Goal: Transaction & Acquisition: Purchase product/service

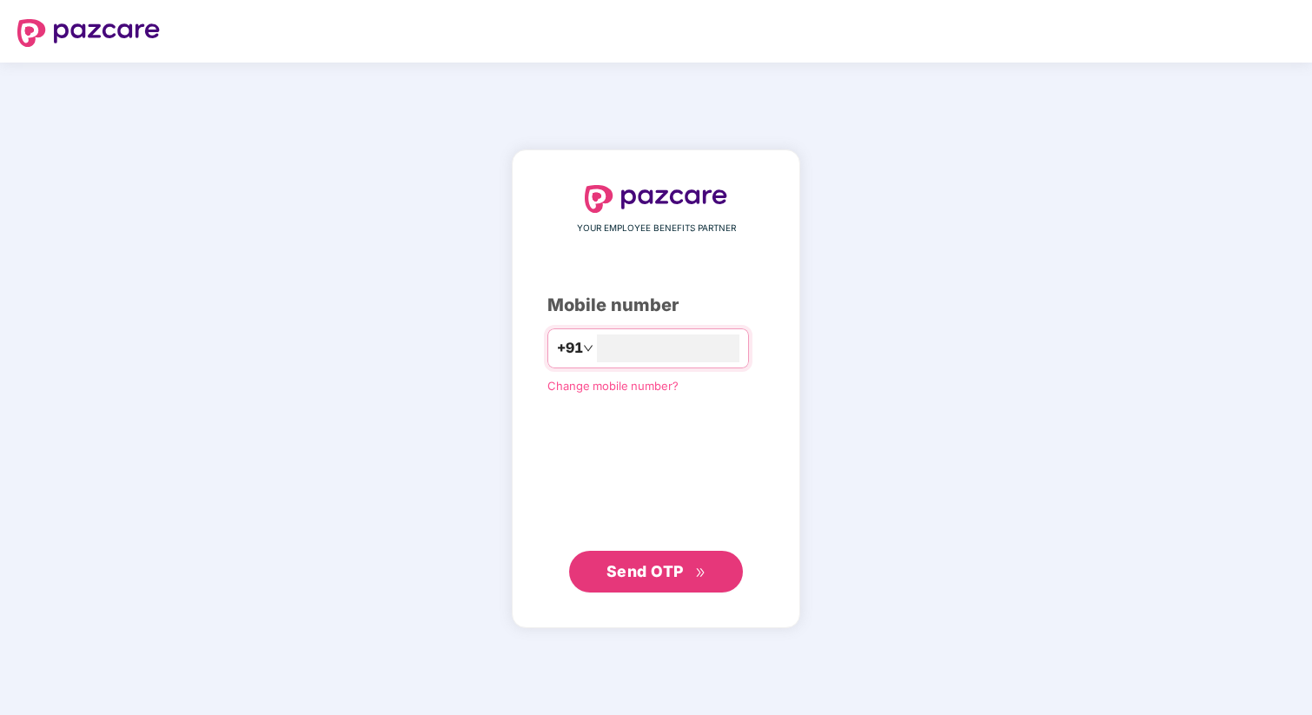
type input "**********"
click at [687, 566] on span "Send OTP" at bounding box center [656, 571] width 100 height 24
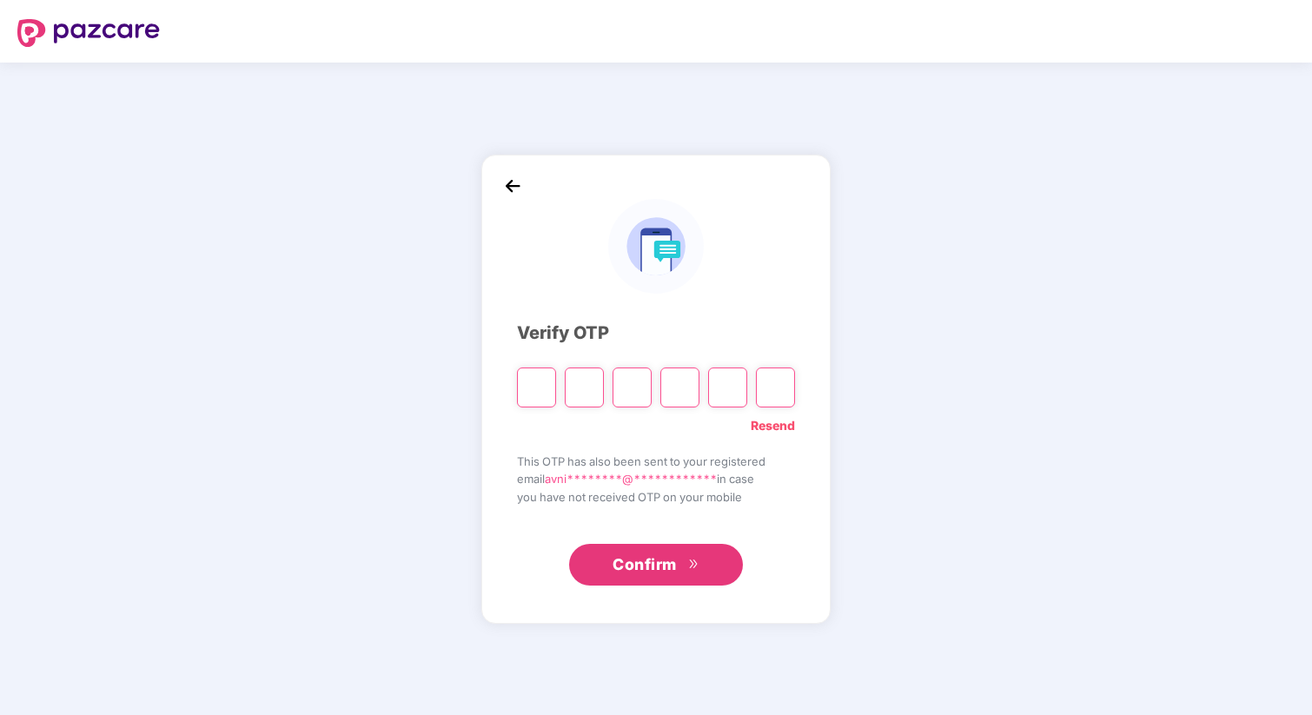
type input "*"
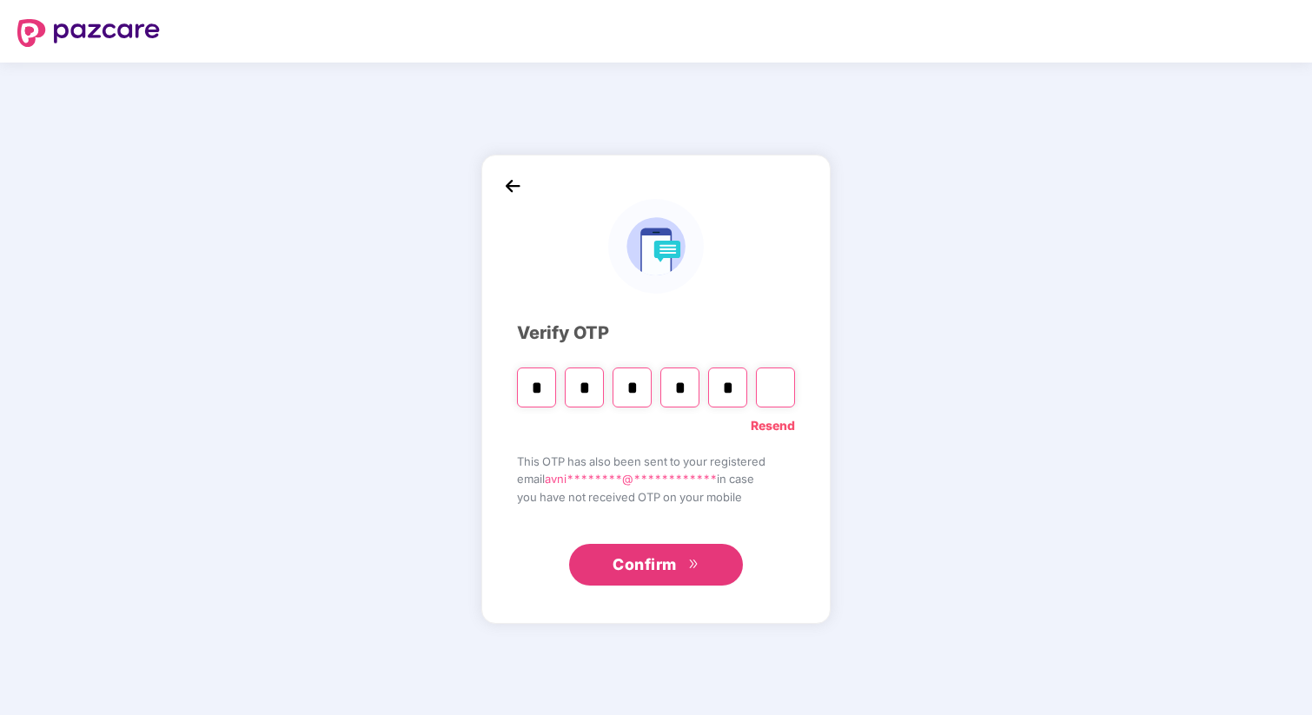
type input "*"
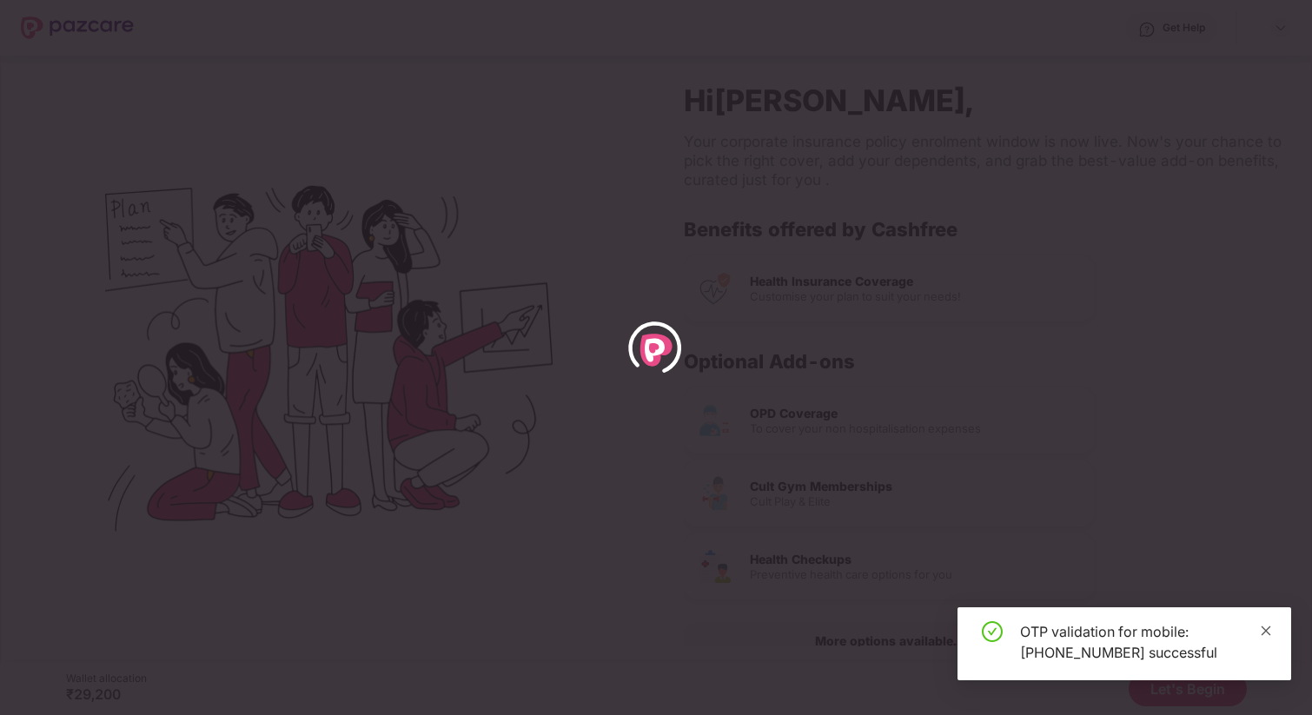
click at [1264, 634] on icon "close" at bounding box center [1266, 631] width 12 height 12
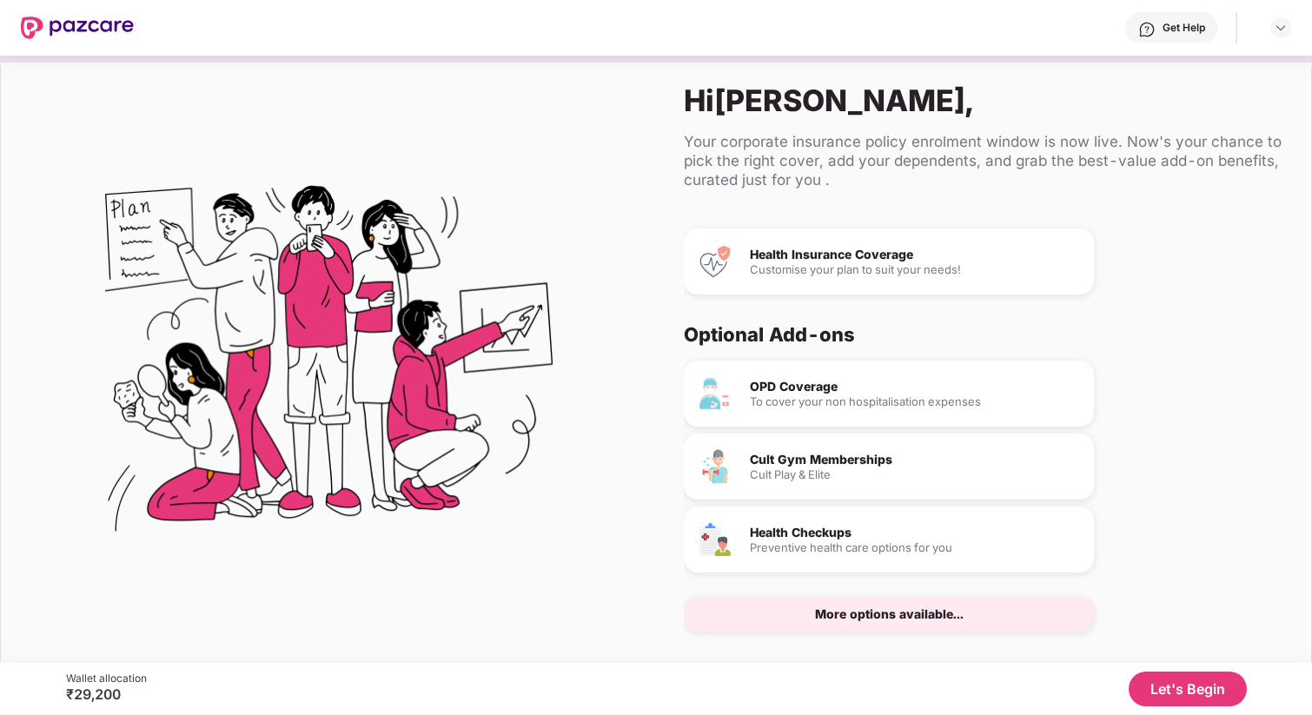
scroll to position [40, 0]
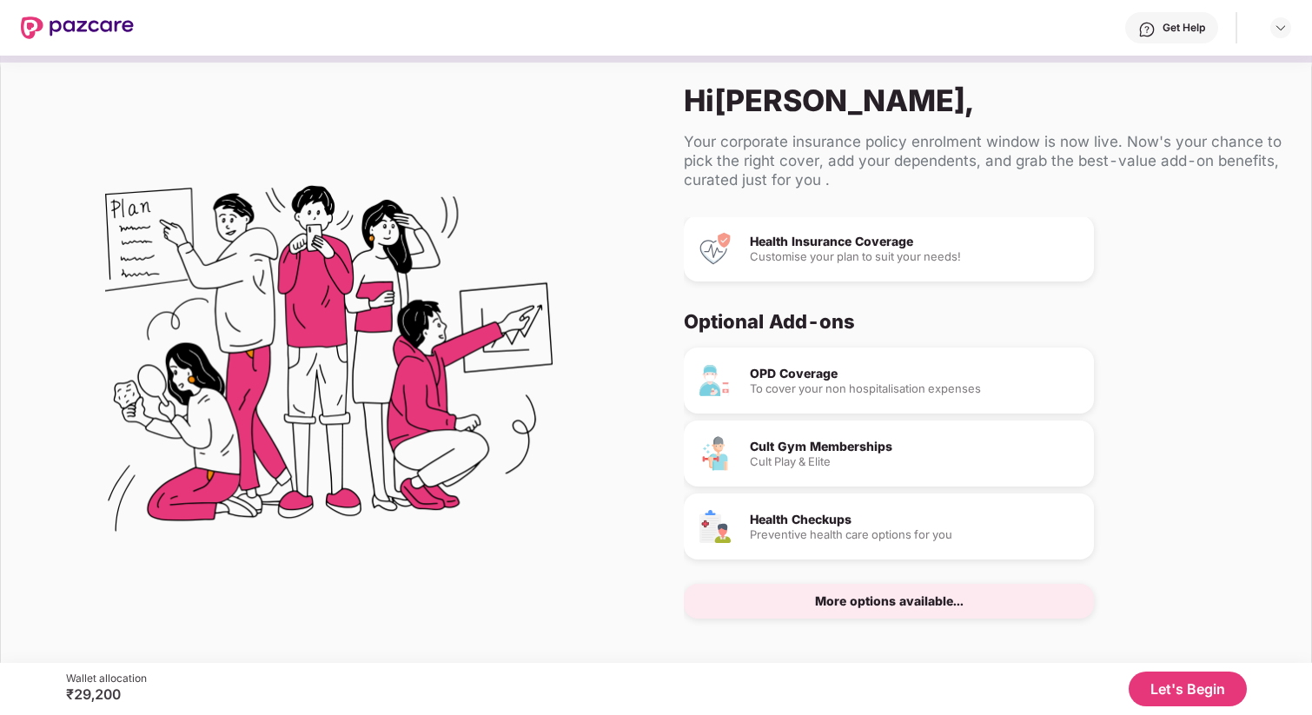
click at [839, 599] on div "More options available..." at bounding box center [889, 601] width 149 height 12
click at [825, 245] on div "Health Insurance Coverage" at bounding box center [915, 241] width 330 height 12
click at [1171, 695] on button "Let's Begin" at bounding box center [1187, 689] width 118 height 35
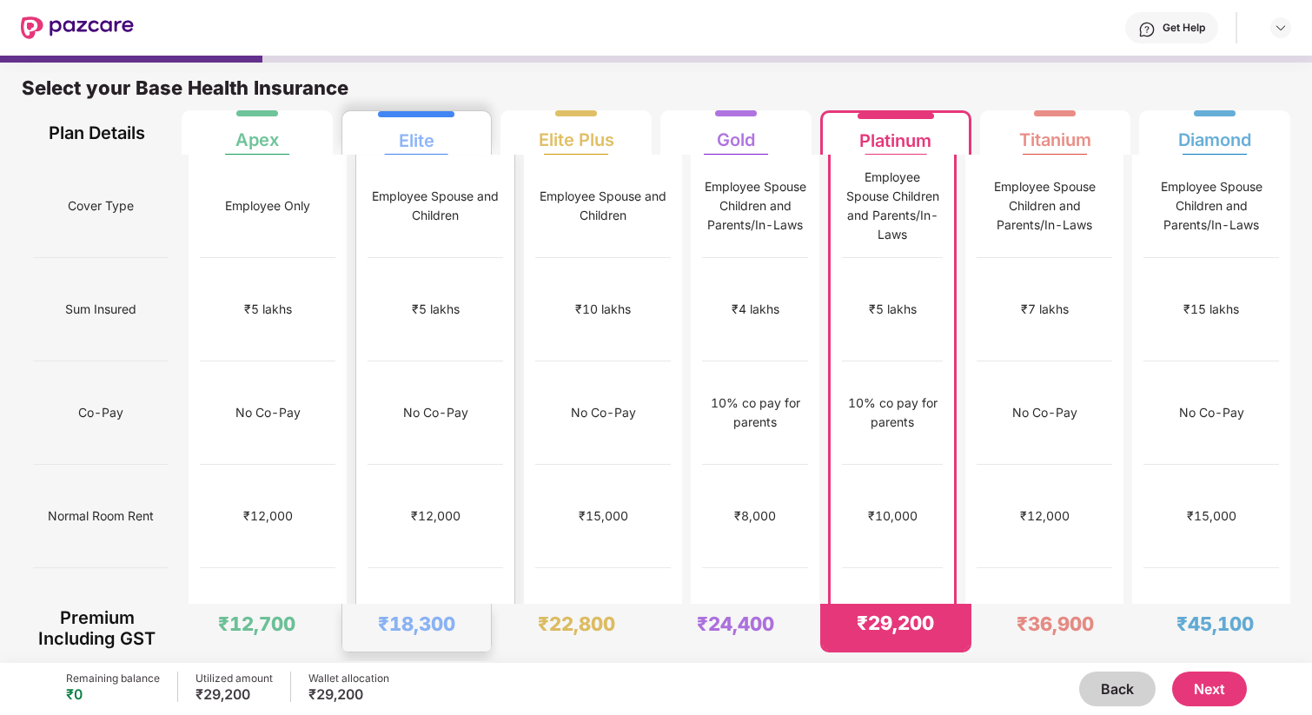
click at [419, 488] on div "₹12,000" at bounding box center [435, 516] width 136 height 103
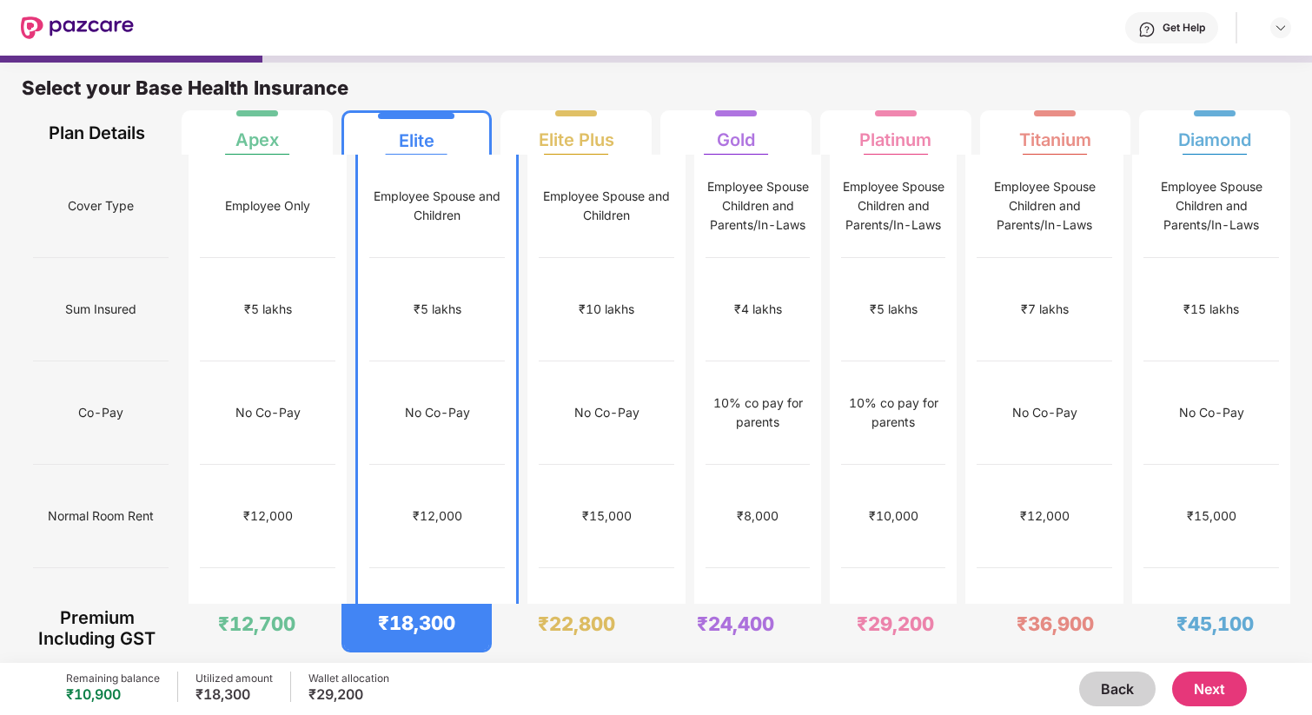
click at [1121, 699] on button "Back" at bounding box center [1117, 689] width 76 height 35
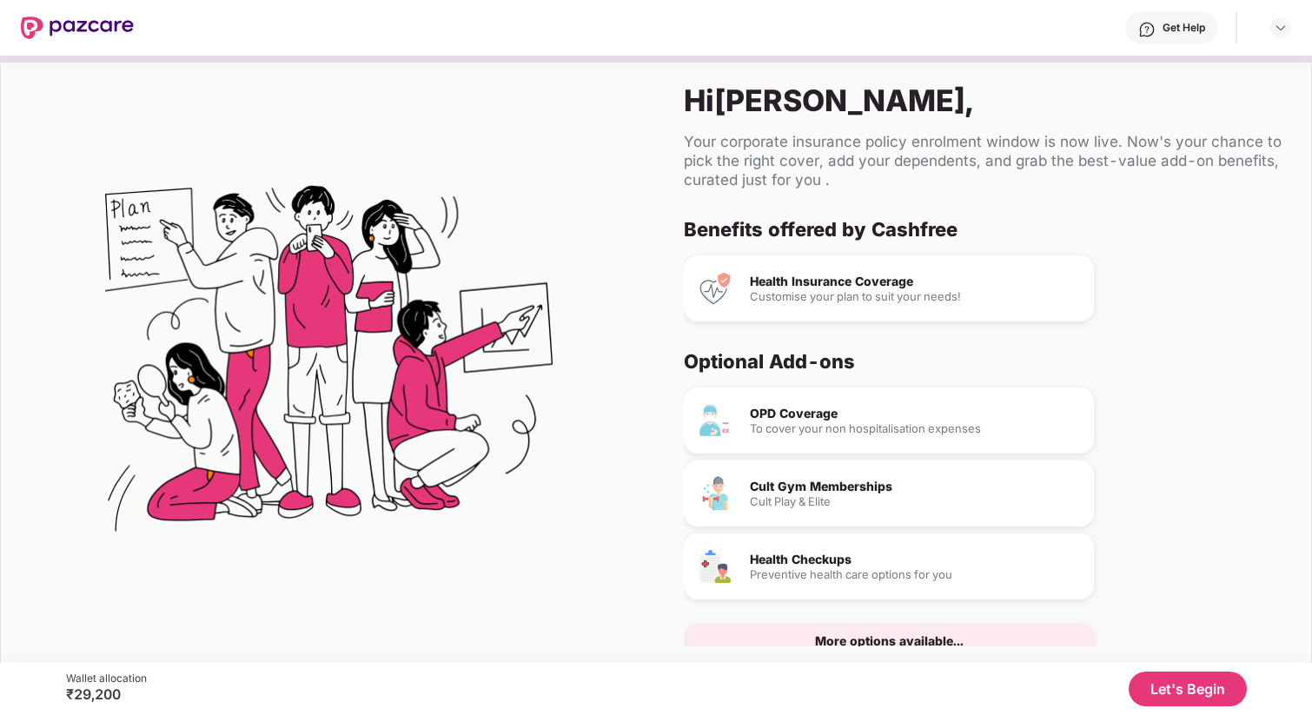
click at [835, 488] on div "Cult Gym Memberships" at bounding box center [915, 486] width 330 height 12
click at [813, 500] on div "Cult Play & Elite" at bounding box center [915, 501] width 330 height 11
click at [815, 299] on div "Customise your plan to suit your needs!" at bounding box center [915, 296] width 330 height 11
click at [1204, 693] on button "Let's Begin" at bounding box center [1187, 689] width 118 height 35
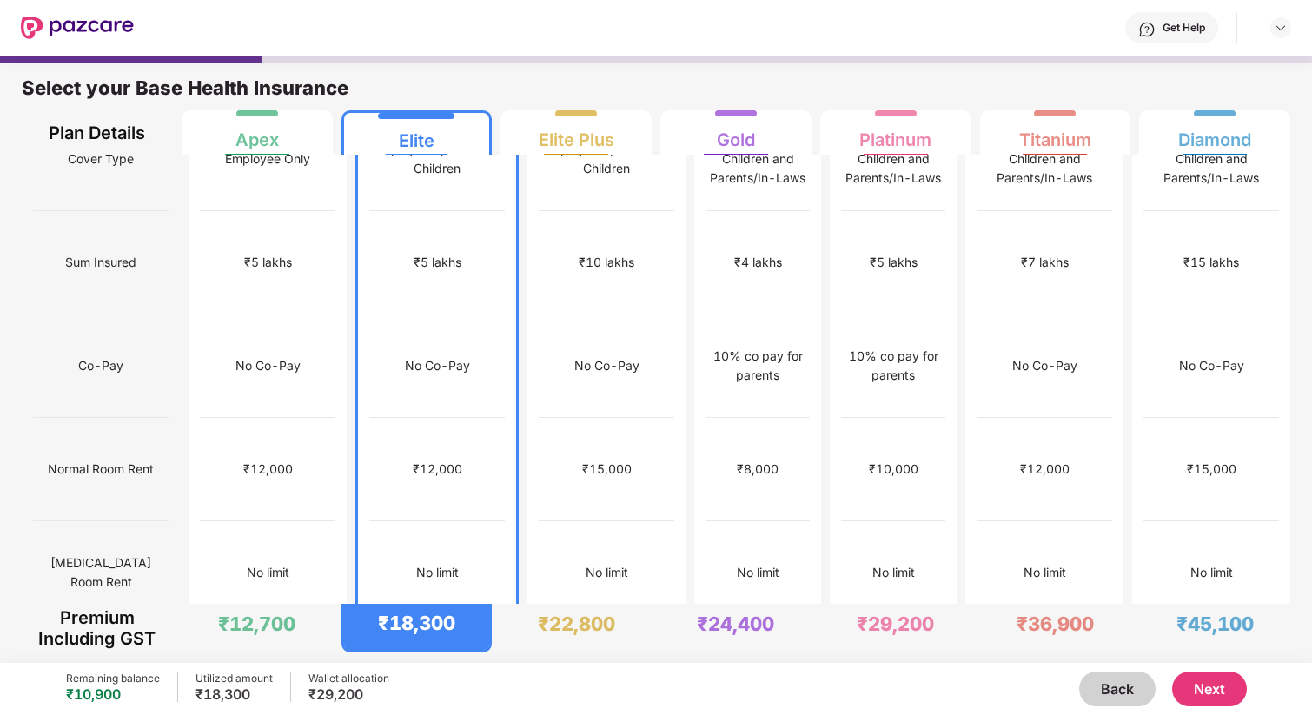
scroll to position [0, 0]
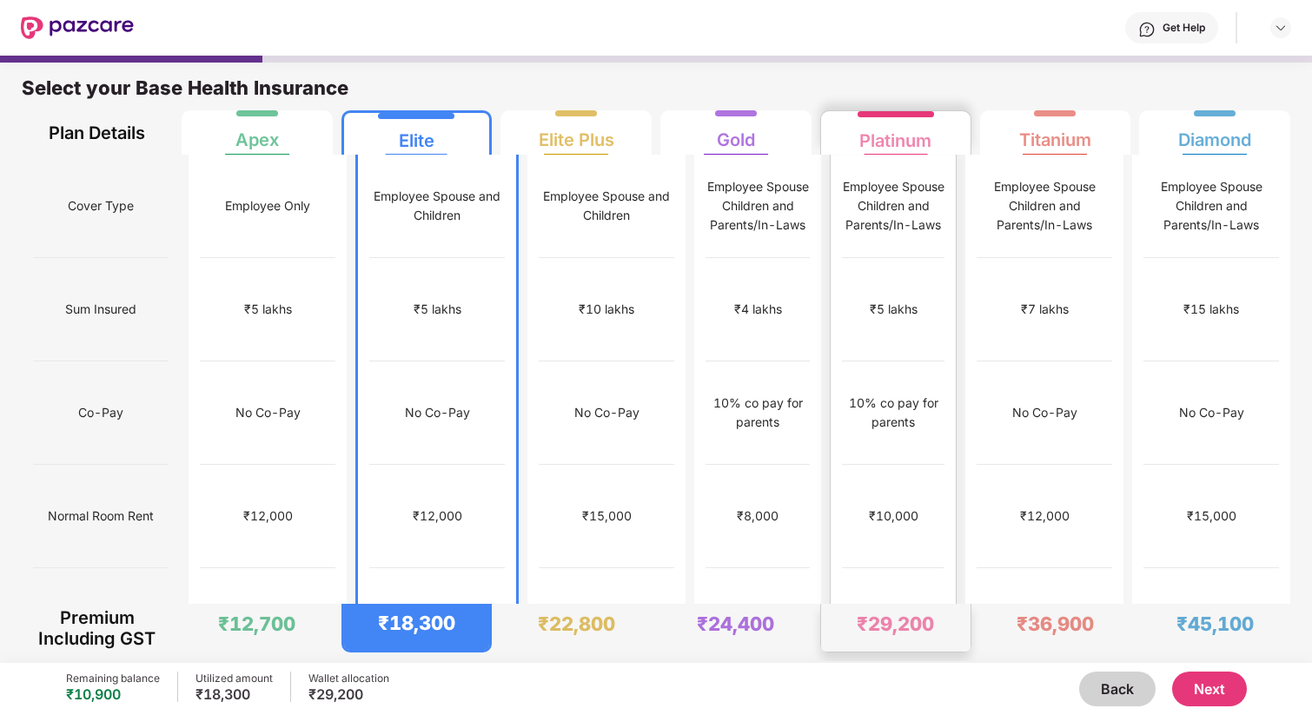
click at [843, 361] on div "10% co pay for parents" at bounding box center [893, 412] width 103 height 103
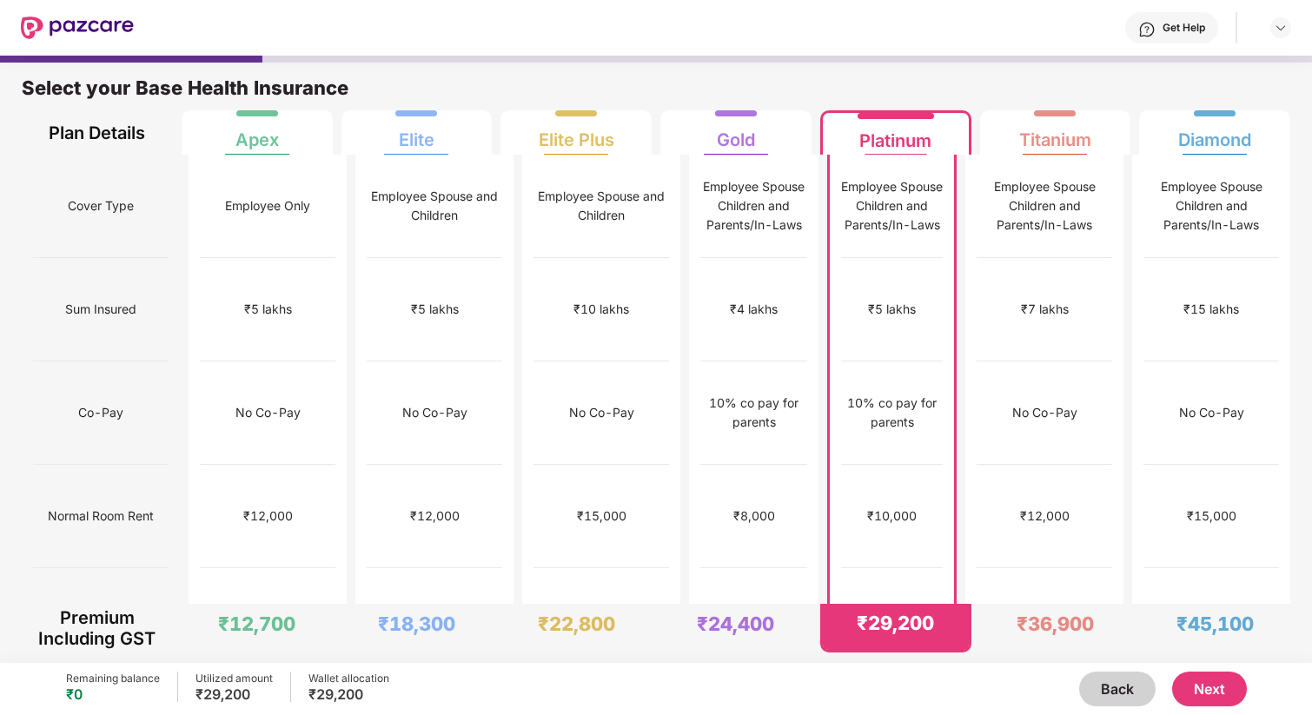
click at [1208, 684] on button "Next" at bounding box center [1209, 689] width 75 height 35
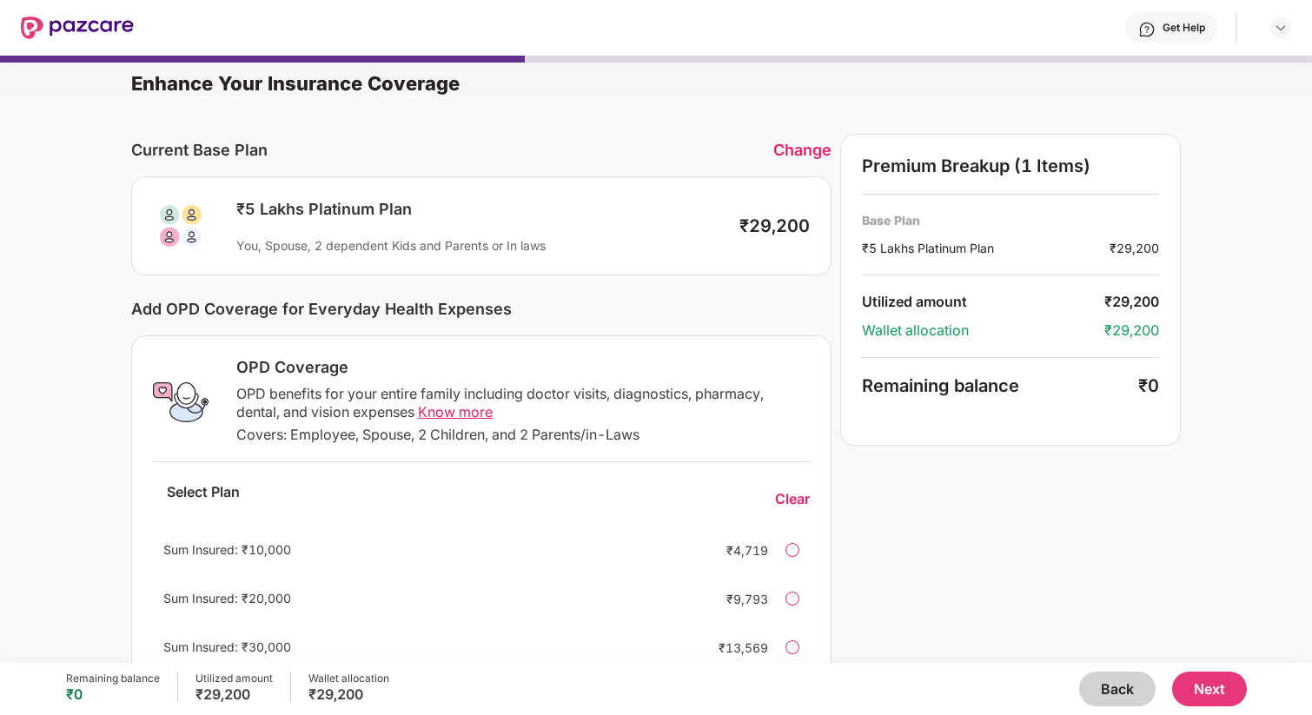
click at [1209, 696] on button "Next" at bounding box center [1209, 689] width 75 height 35
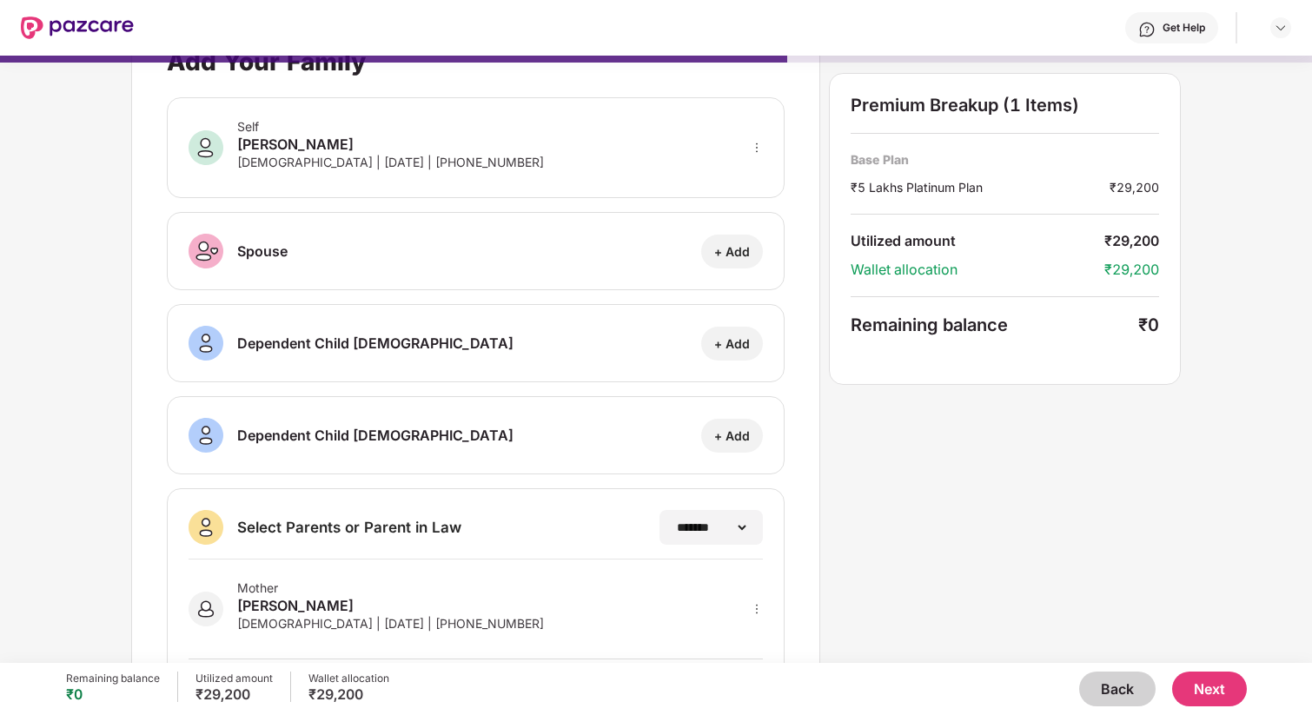
scroll to position [188, 0]
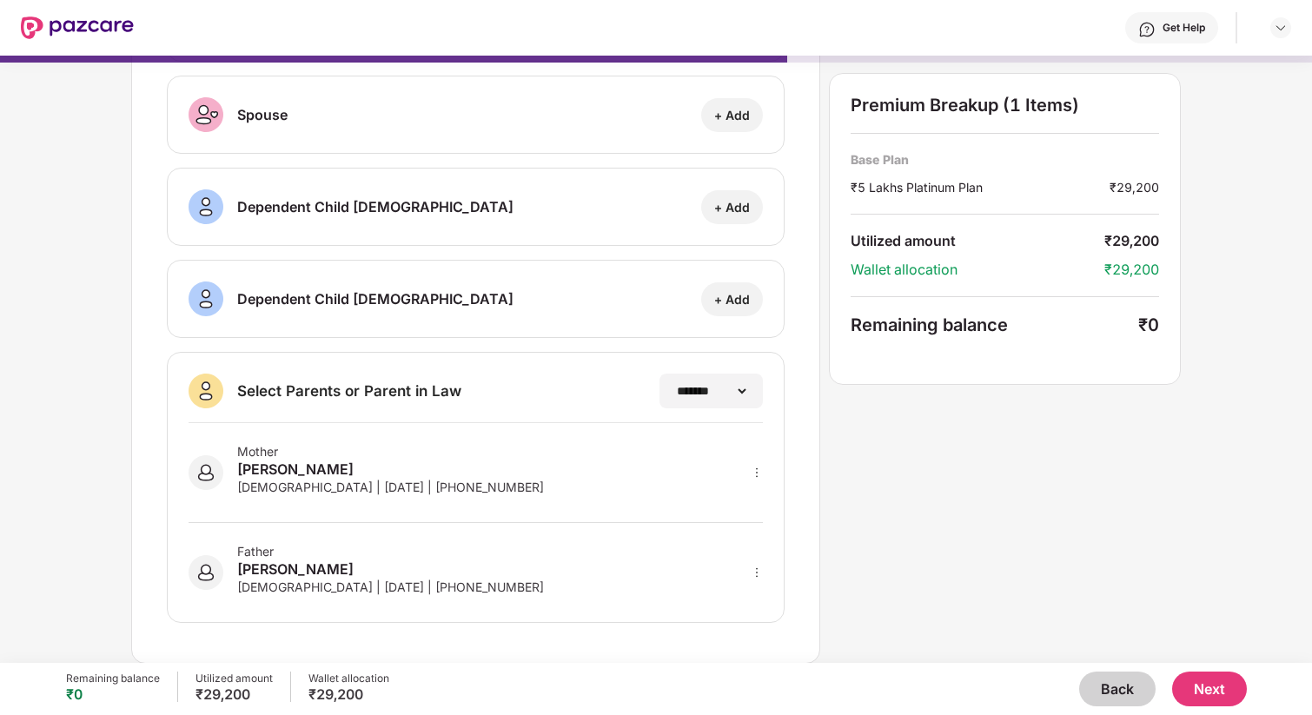
click at [1225, 676] on button "Next" at bounding box center [1209, 689] width 75 height 35
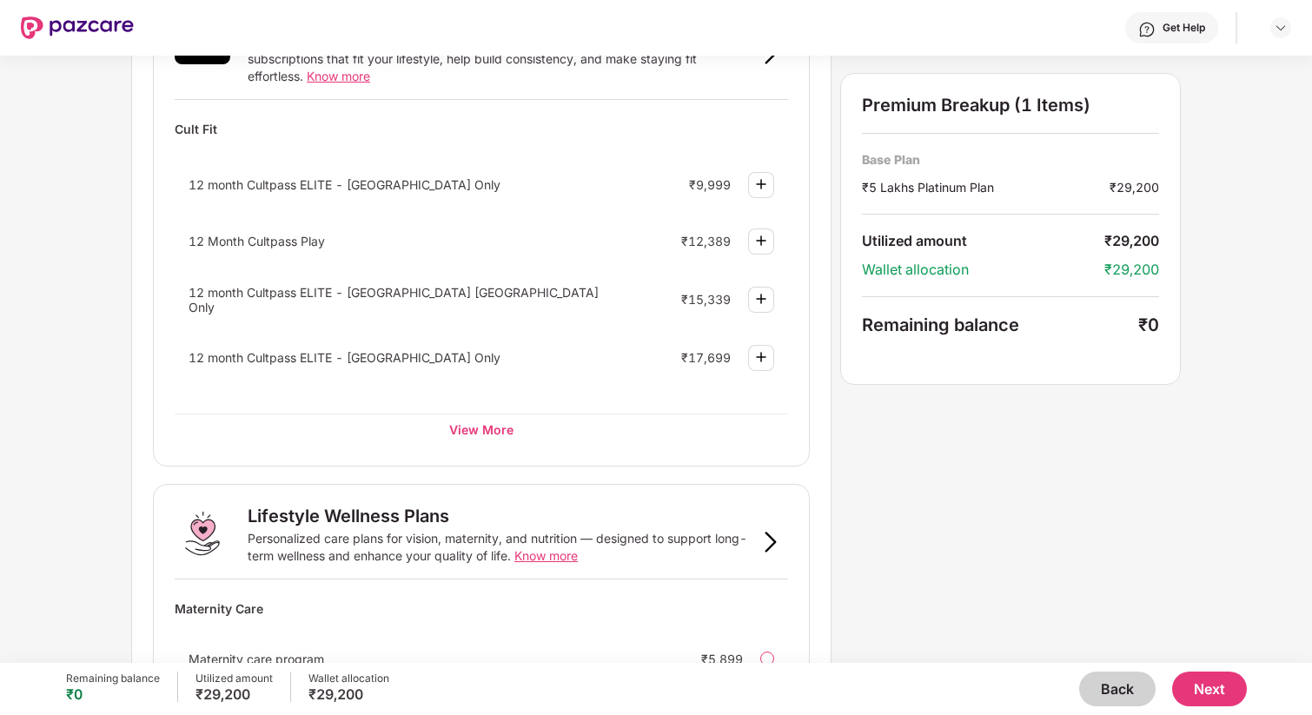
scroll to position [979, 0]
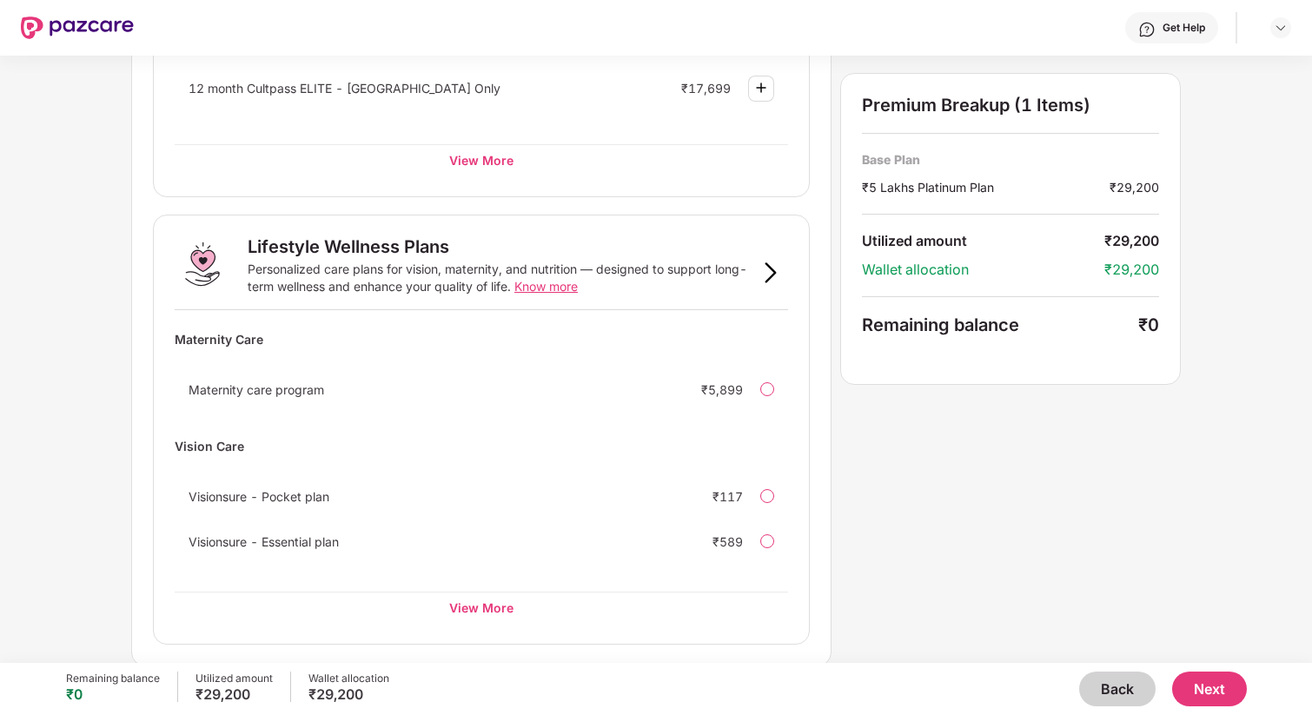
click at [1222, 691] on button "Next" at bounding box center [1209, 689] width 75 height 35
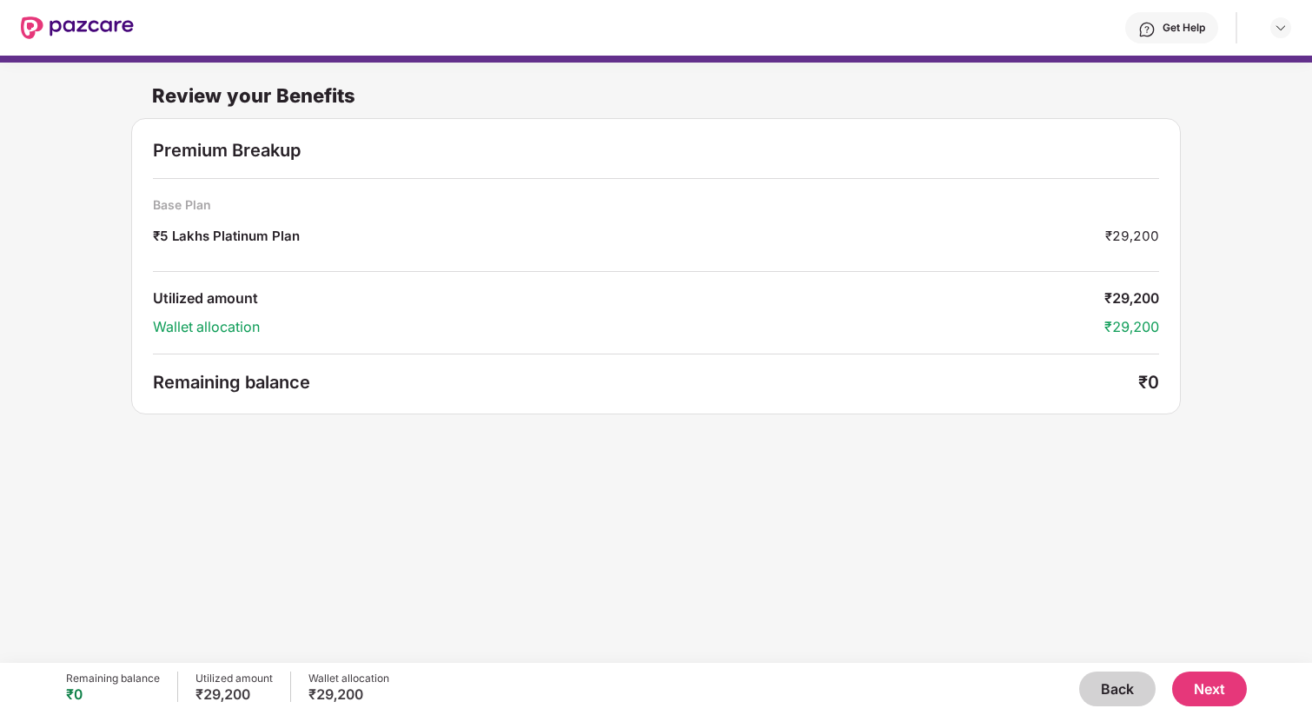
click at [1222, 690] on button "Next" at bounding box center [1209, 689] width 75 height 35
